Goal: Task Accomplishment & Management: Manage account settings

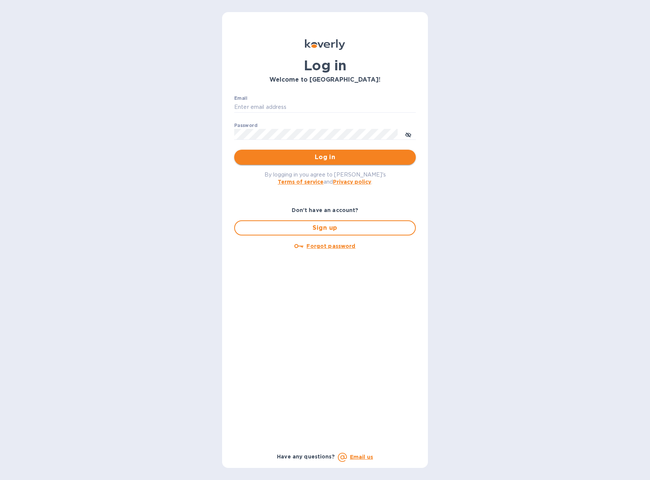
type input "[EMAIL_ADDRESS][DOMAIN_NAME]"
click at [298, 158] on span "Log in" at bounding box center [324, 157] width 169 height 9
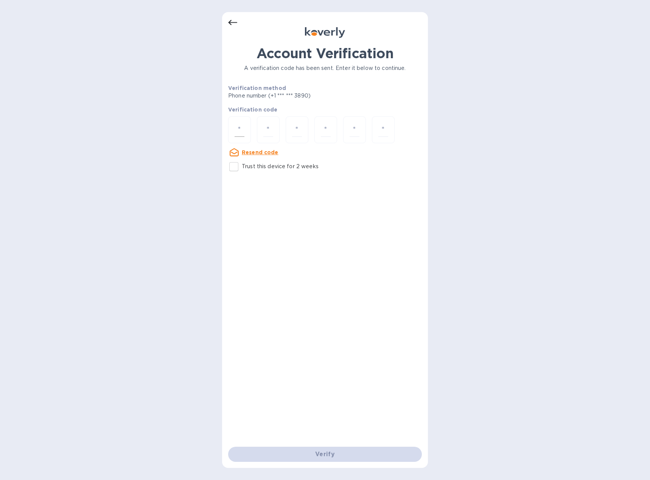
drag, startPoint x: 230, startPoint y: 126, endPoint x: 238, endPoint y: 127, distance: 8.0
click at [231, 126] on div at bounding box center [239, 129] width 23 height 27
click at [242, 129] on input "number" at bounding box center [239, 130] width 10 height 14
type input "9"
type input "8"
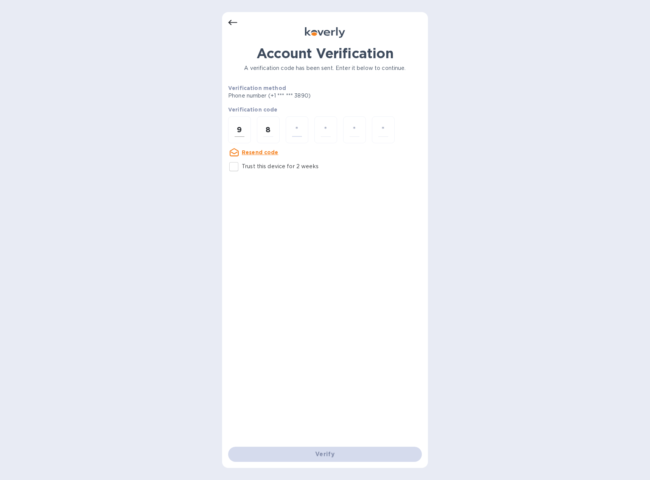
type input "6"
type input "4"
type input "5"
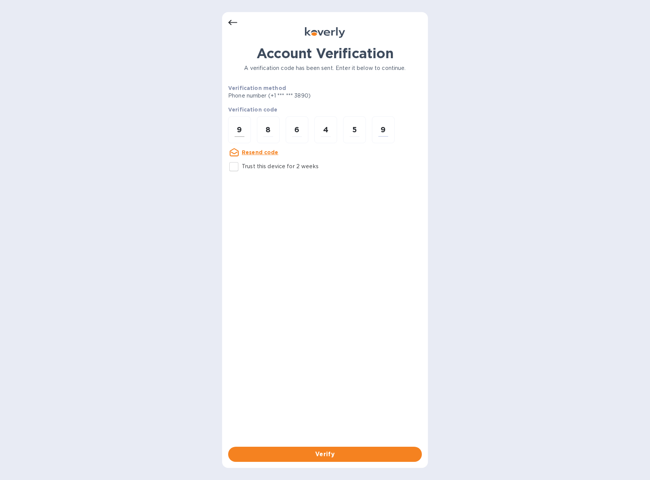
type input "9"
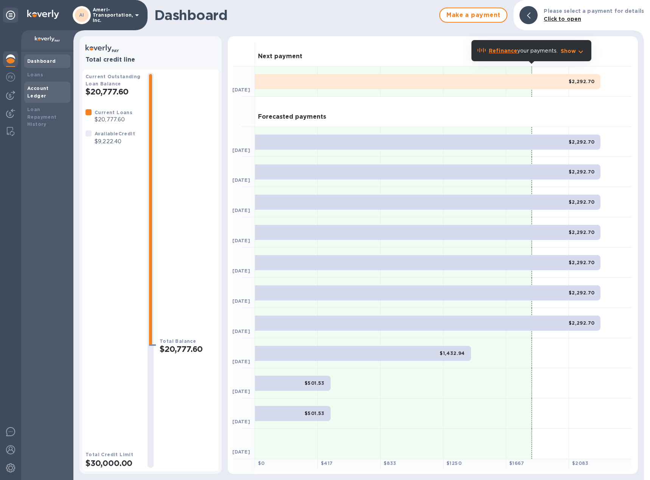
click at [40, 89] on b "Account Ledger" at bounding box center [38, 91] width 22 height 13
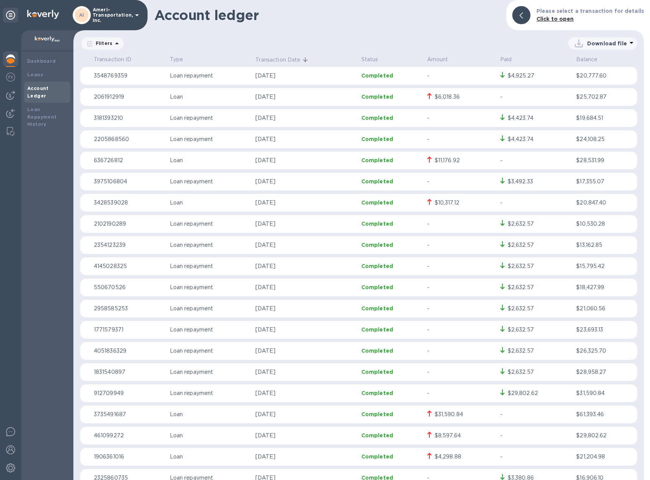
click at [544, 311] on div "$2,632.57" at bounding box center [535, 309] width 70 height 8
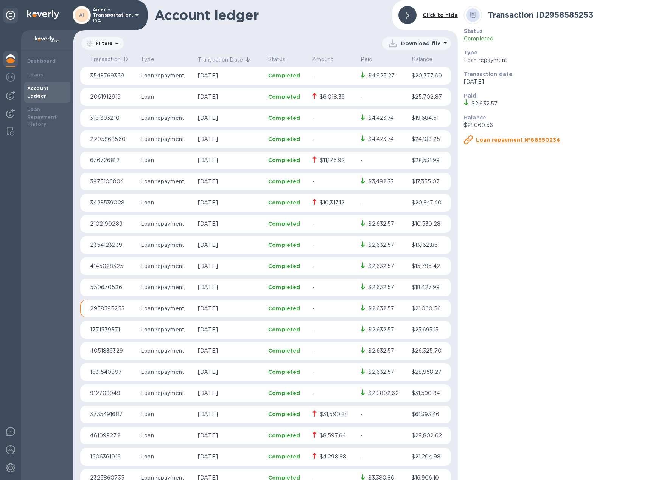
click at [407, 15] on icon at bounding box center [407, 15] width 3 height 6
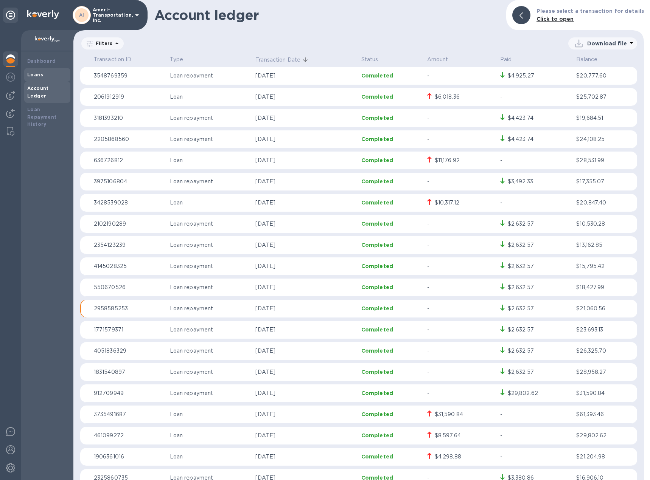
click at [41, 77] on b "Loans" at bounding box center [35, 75] width 16 height 6
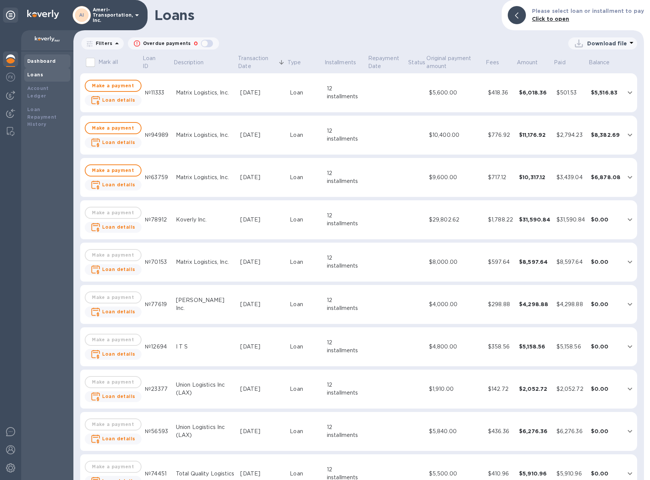
click at [43, 58] on b "Dashboard" at bounding box center [41, 61] width 29 height 6
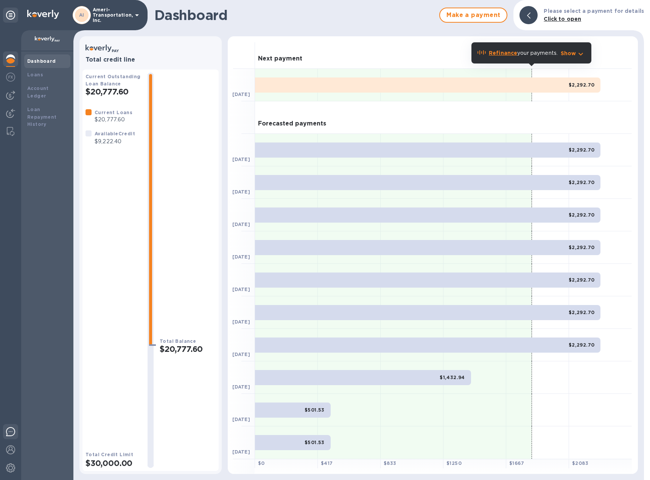
click at [13, 431] on img at bounding box center [10, 431] width 9 height 9
click at [12, 77] on img at bounding box center [10, 77] width 9 height 9
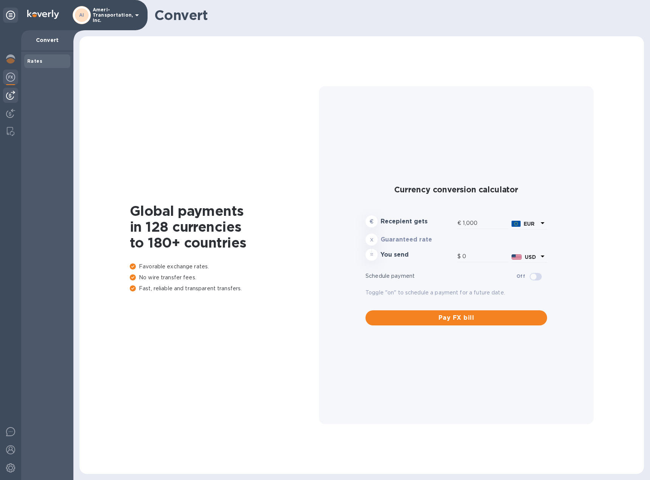
type input "1,176.97"
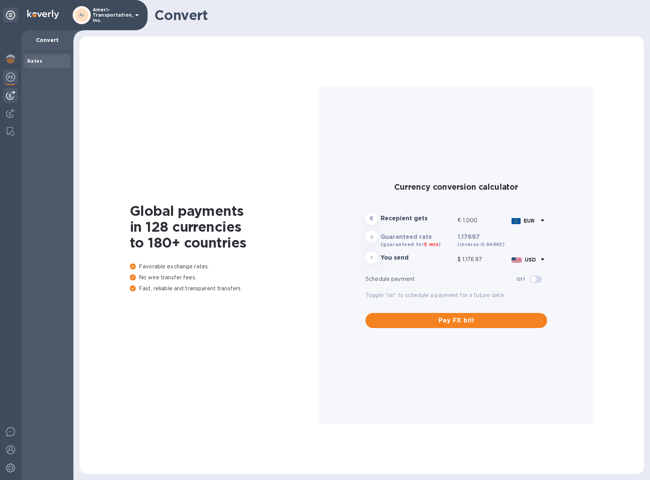
click at [12, 95] on img at bounding box center [10, 95] width 9 height 9
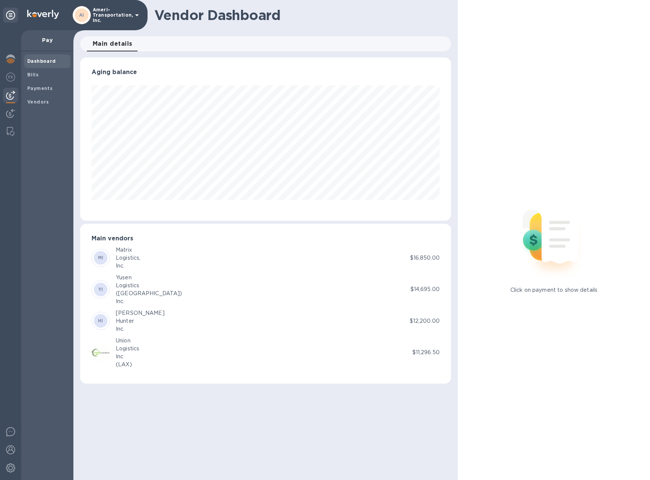
scroll to position [163, 371]
click at [8, 116] on img at bounding box center [10, 113] width 9 height 9
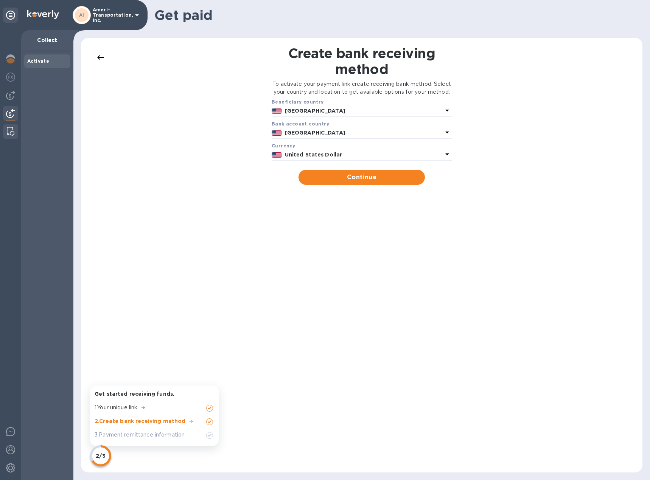
click at [12, 135] on img at bounding box center [11, 131] width 8 height 9
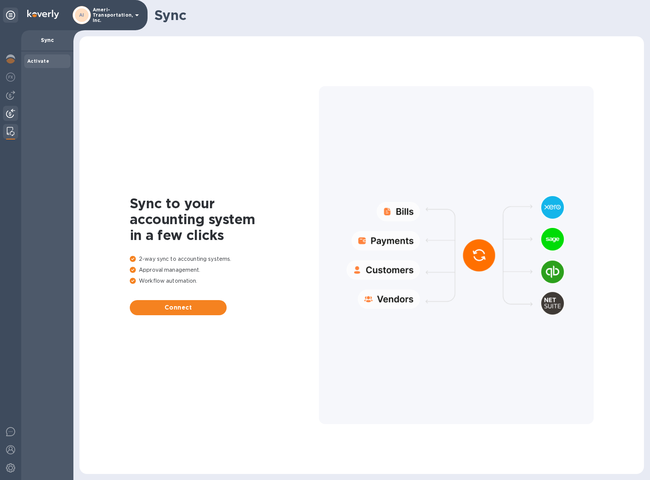
click at [12, 120] on div at bounding box center [10, 114] width 15 height 17
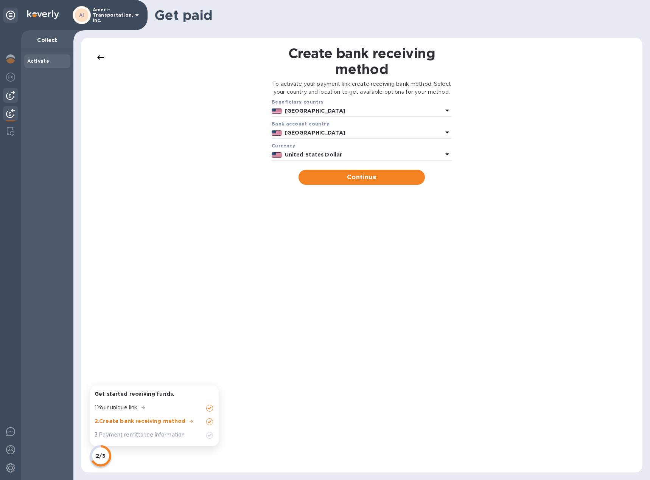
click at [11, 97] on img at bounding box center [10, 95] width 9 height 9
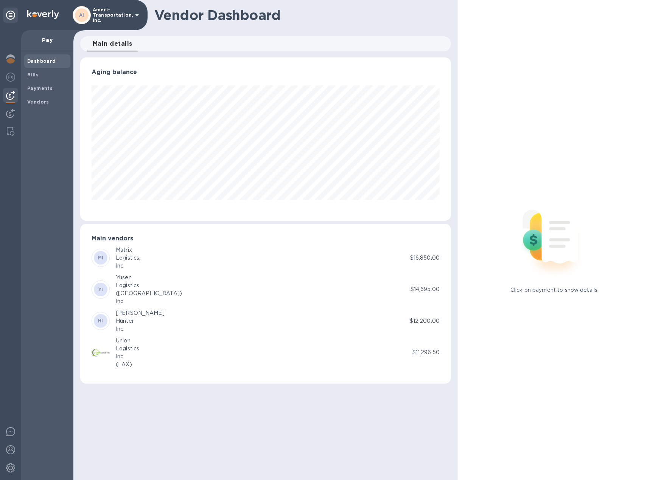
scroll to position [163, 371]
click at [8, 79] on img at bounding box center [10, 77] width 9 height 9
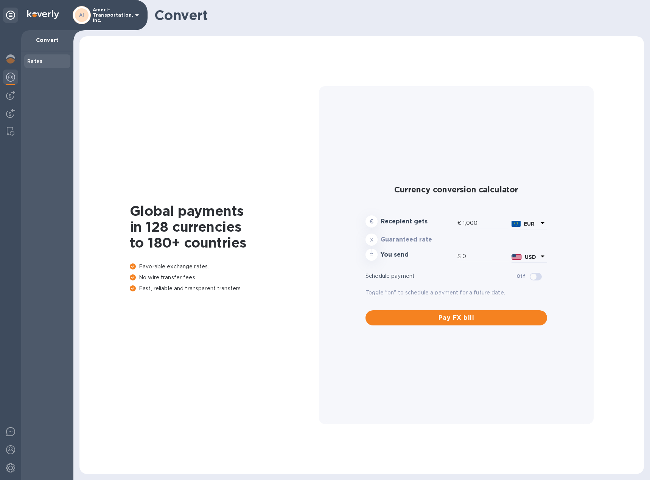
type input "1,176.97"
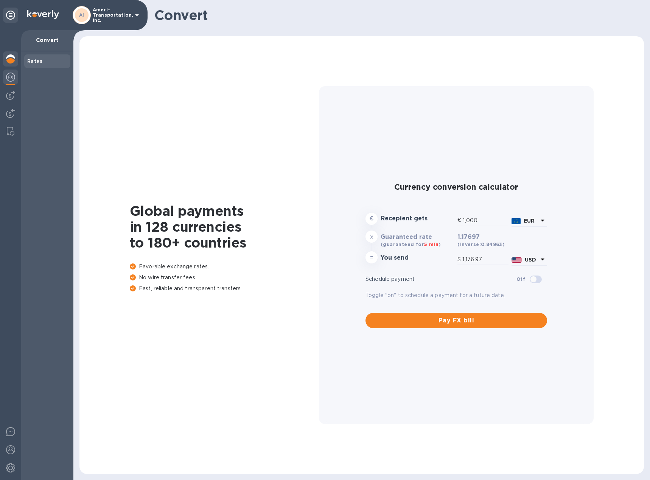
click at [11, 59] on img at bounding box center [10, 58] width 9 height 9
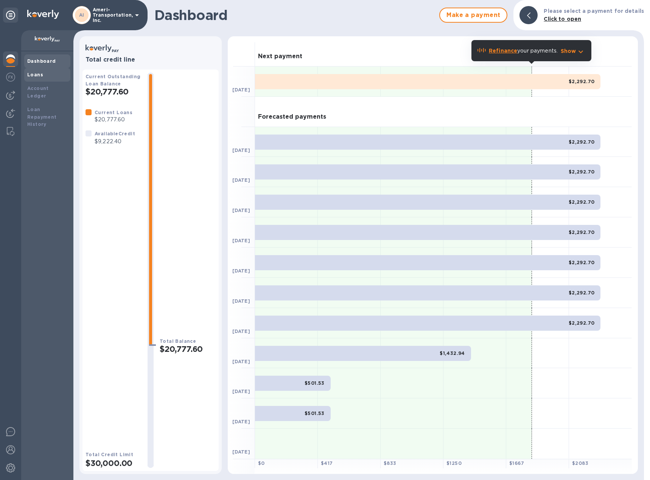
click at [38, 74] on b "Loans" at bounding box center [35, 75] width 16 height 6
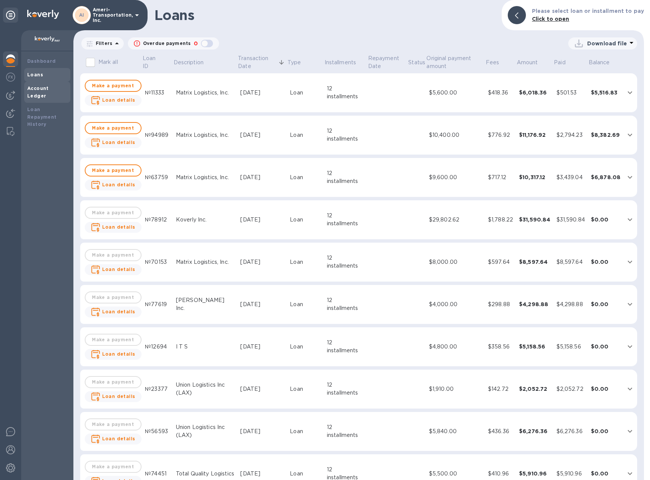
click at [37, 87] on b "Account Ledger" at bounding box center [38, 91] width 22 height 13
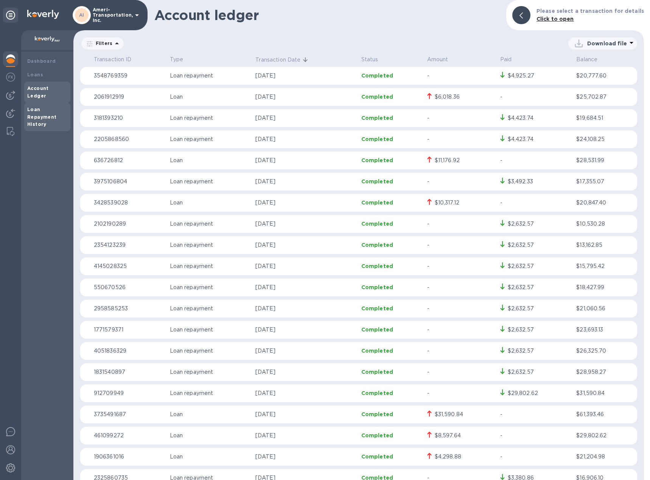
click at [37, 106] on div "Loan Repayment History" at bounding box center [47, 117] width 40 height 23
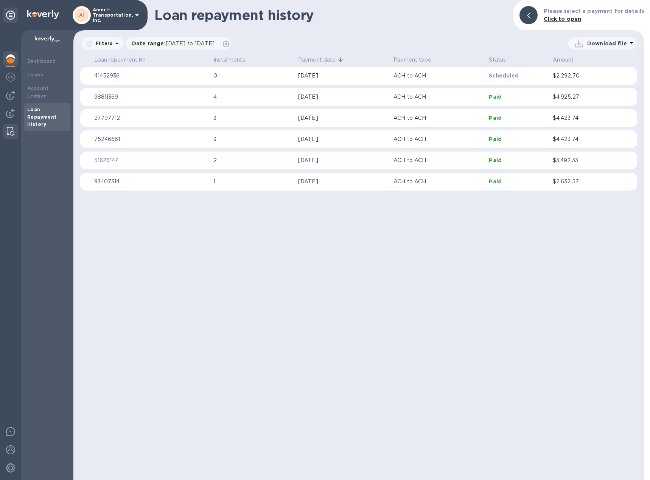
click at [12, 132] on img at bounding box center [11, 131] width 8 height 9
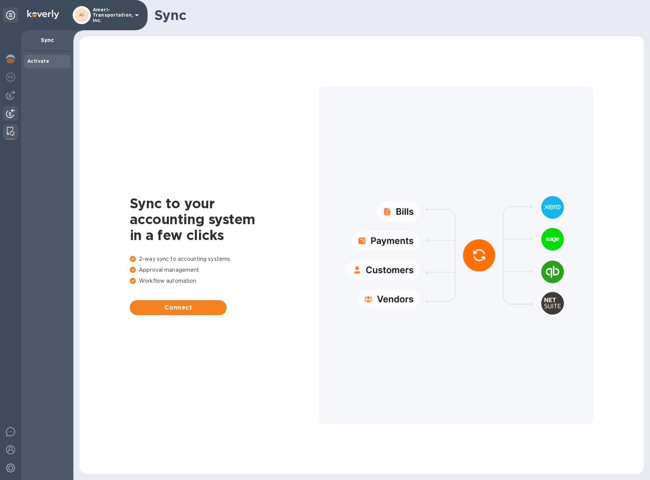
click at [10, 116] on img at bounding box center [10, 113] width 9 height 9
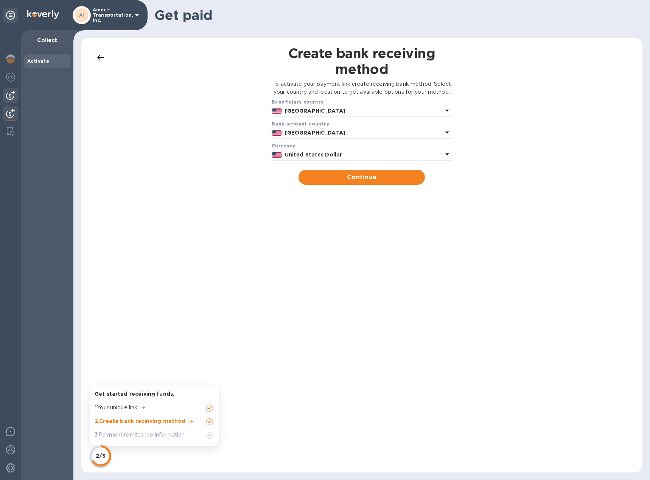
click at [12, 95] on img at bounding box center [10, 95] width 9 height 9
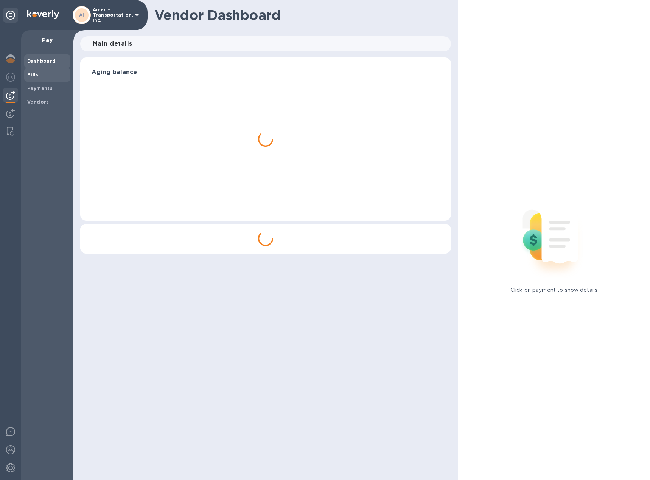
click at [31, 75] on b "Bills" at bounding box center [32, 75] width 11 height 6
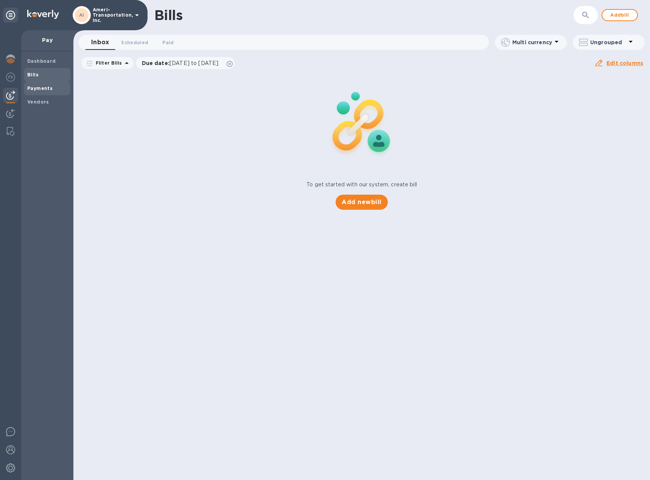
click at [36, 88] on b "Payments" at bounding box center [39, 88] width 25 height 6
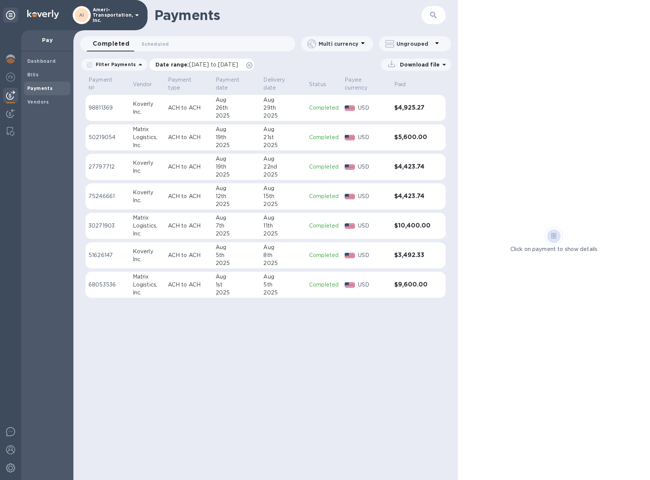
click at [252, 66] on icon at bounding box center [249, 65] width 6 height 6
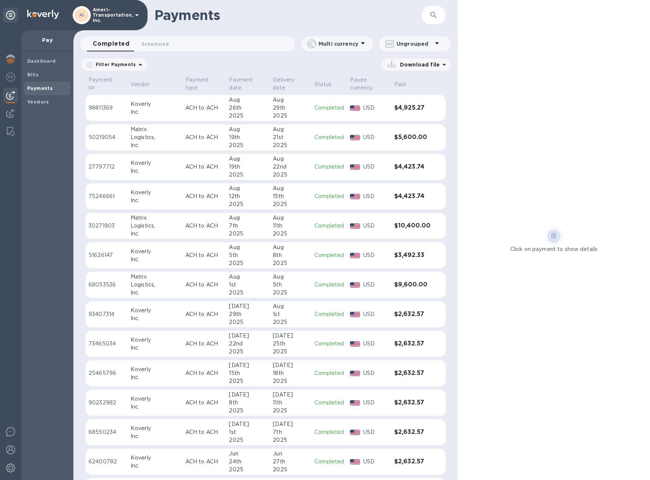
click at [138, 65] on icon at bounding box center [140, 65] width 4 height 2
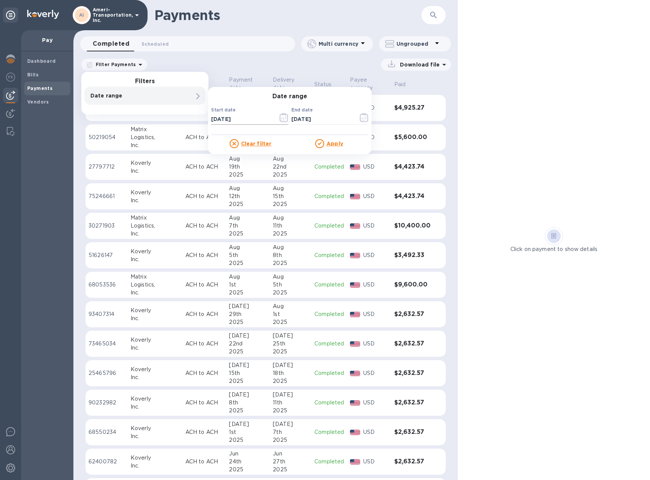
click at [281, 119] on icon "button" at bounding box center [283, 117] width 9 height 9
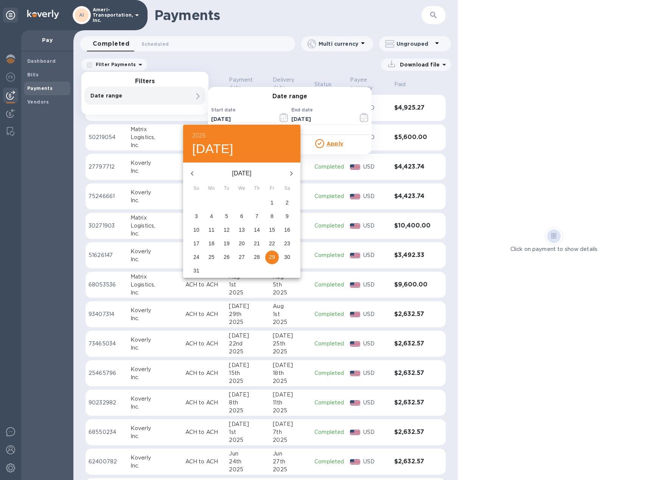
click at [191, 172] on icon "button" at bounding box center [192, 173] width 9 height 9
click at [194, 174] on icon "button" at bounding box center [192, 173] width 9 height 9
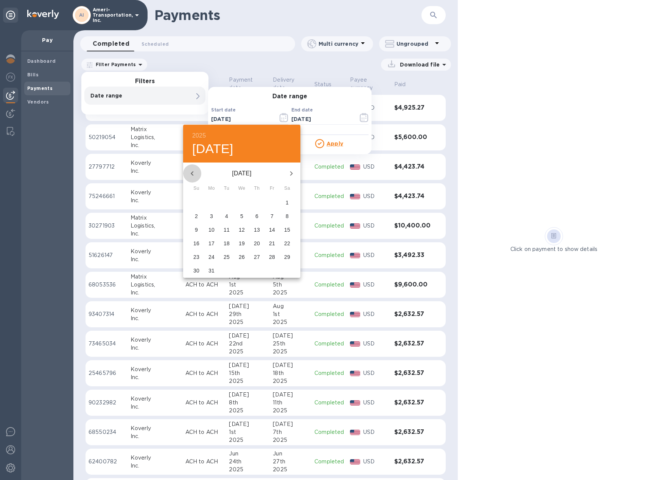
click at [194, 174] on icon "button" at bounding box center [192, 173] width 9 height 9
click at [194, 175] on icon "button" at bounding box center [192, 173] width 9 height 9
click at [243, 201] on p "1" at bounding box center [241, 203] width 3 height 8
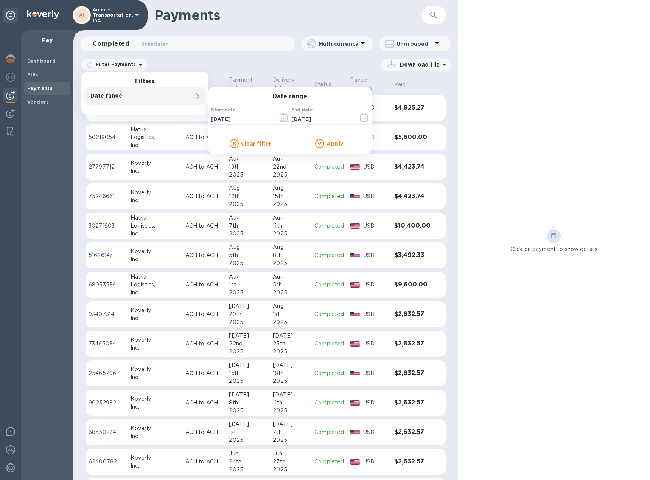
type input "[DATE]"
click at [336, 143] on u "Apply" at bounding box center [334, 144] width 17 height 6
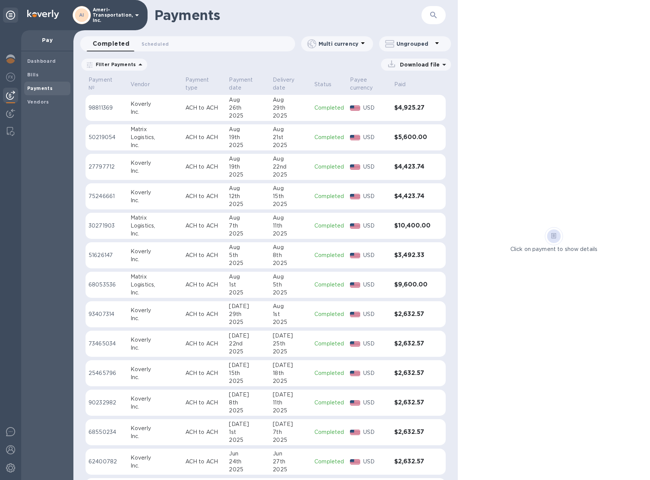
click at [424, 67] on p "Download file" at bounding box center [418, 65] width 43 height 8
click at [341, 98] on p "XLSX file" at bounding box center [336, 98] width 25 height 8
drag, startPoint x: 582, startPoint y: 0, endPoint x: 487, endPoint y: 36, distance: 102.1
click at [486, 36] on div "Click on payment to show details" at bounding box center [554, 240] width 192 height 480
